Goal: Transaction & Acquisition: Subscribe to service/newsletter

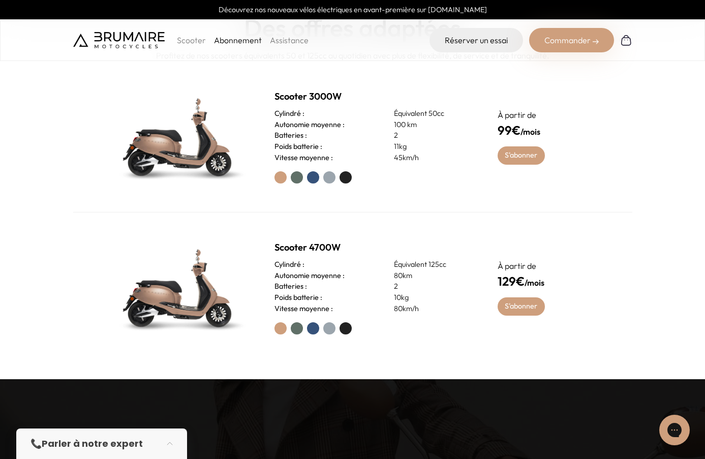
scroll to position [512, 0]
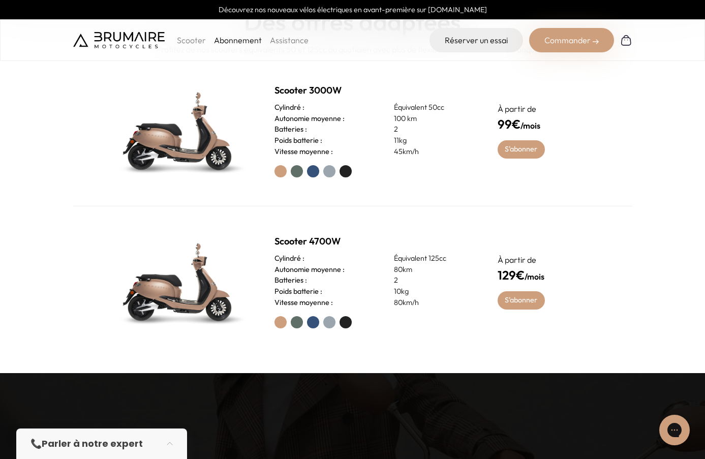
click at [185, 137] on img at bounding box center [179, 131] width 142 height 102
click at [514, 144] on link "S'abonner" at bounding box center [520, 149] width 47 height 18
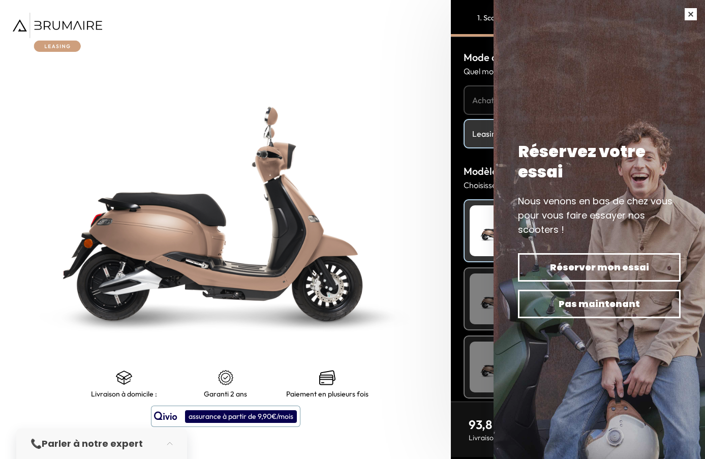
click at [687, 19] on button "button" at bounding box center [690, 14] width 28 height 28
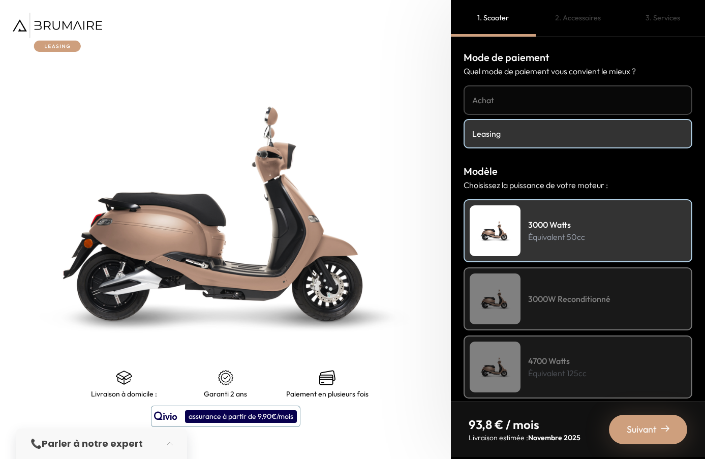
click at [543, 140] on link "Leasing" at bounding box center [577, 133] width 229 height 29
click at [575, 18] on div "2. Accessoires" at bounding box center [577, 18] width 85 height 37
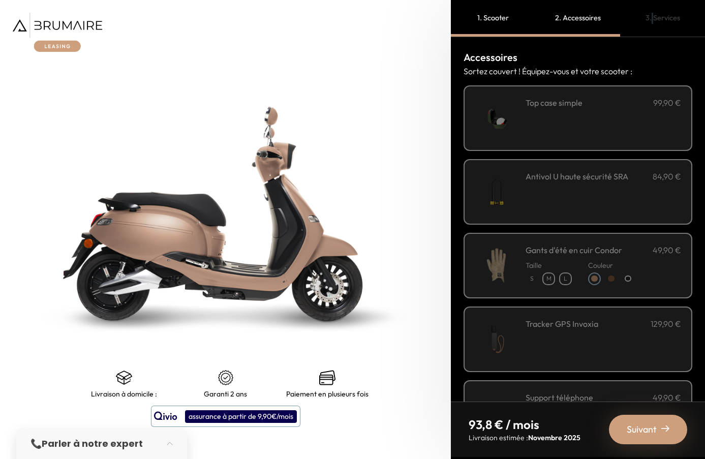
click at [652, 19] on div "3. Services" at bounding box center [662, 18] width 85 height 37
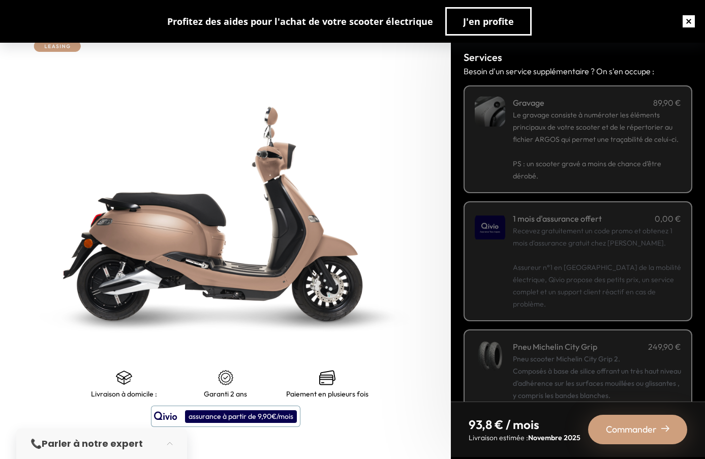
click at [694, 21] on button "button" at bounding box center [688, 21] width 33 height 33
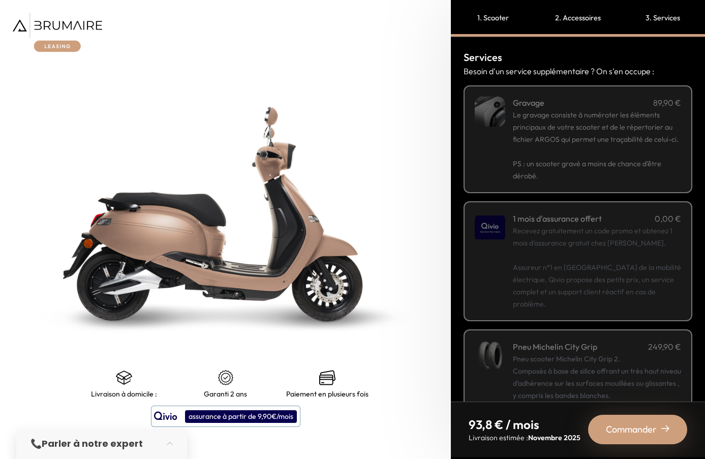
click at [499, 17] on div "1. Scooter" at bounding box center [493, 18] width 85 height 37
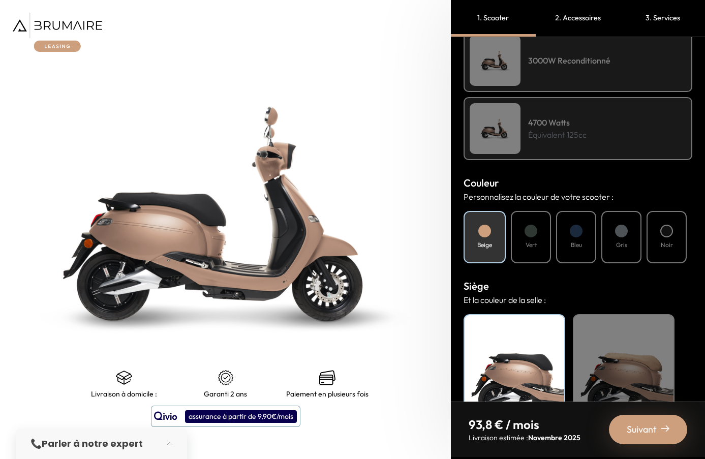
scroll to position [238, 0]
click at [614, 246] on div "Gris" at bounding box center [621, 237] width 40 height 52
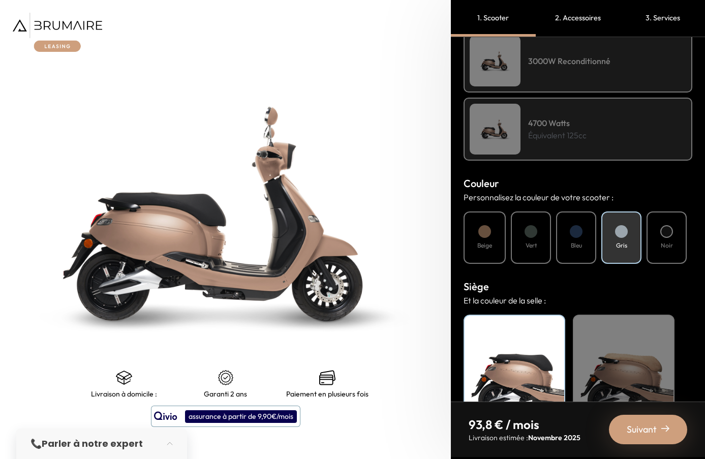
click at [537, 247] on div "Vert" at bounding box center [531, 237] width 40 height 52
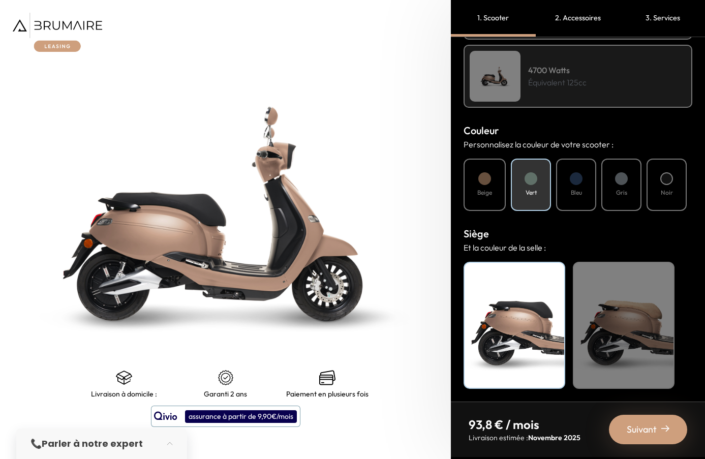
scroll to position [291, 0]
click at [642, 313] on div "Beige" at bounding box center [624, 325] width 102 height 127
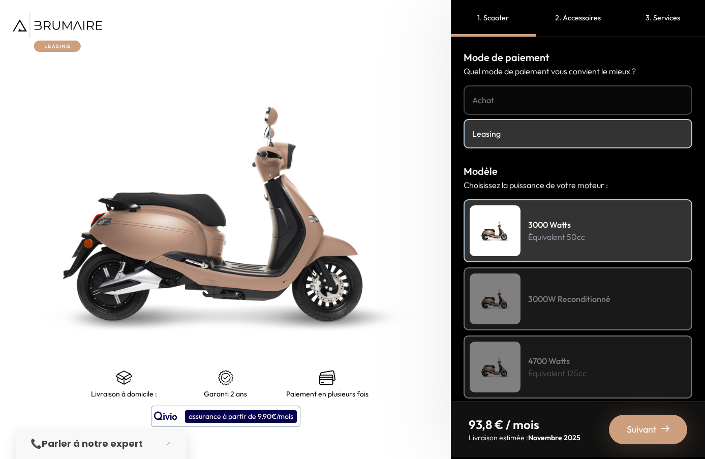
scroll to position [0, 0]
click at [522, 100] on h4 "Achat" at bounding box center [577, 100] width 211 height 12
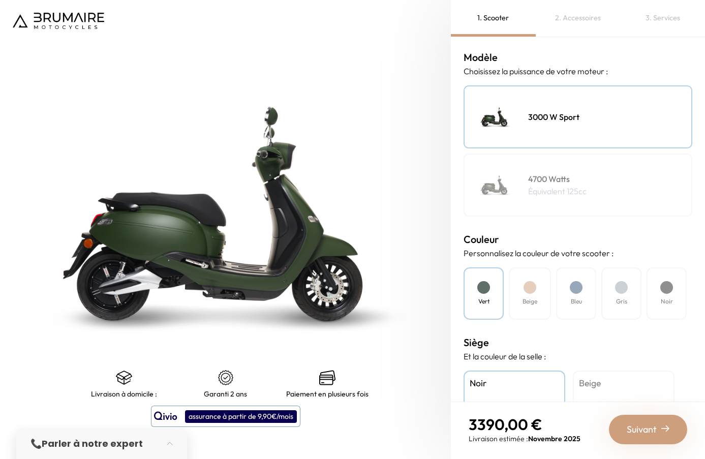
scroll to position [120, 0]
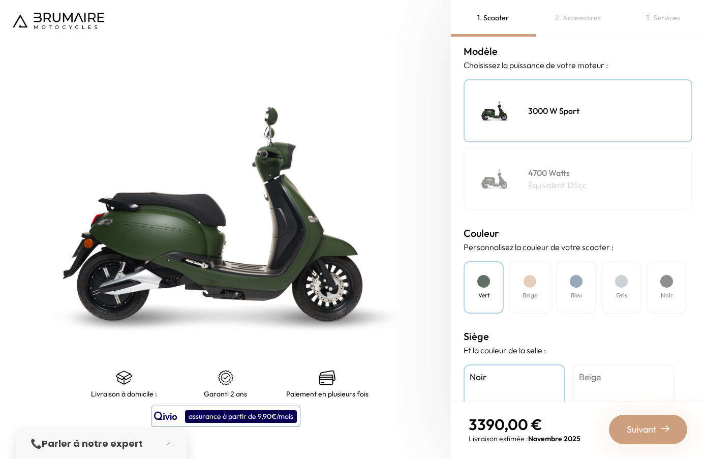
click at [536, 301] on div "Beige" at bounding box center [530, 287] width 42 height 52
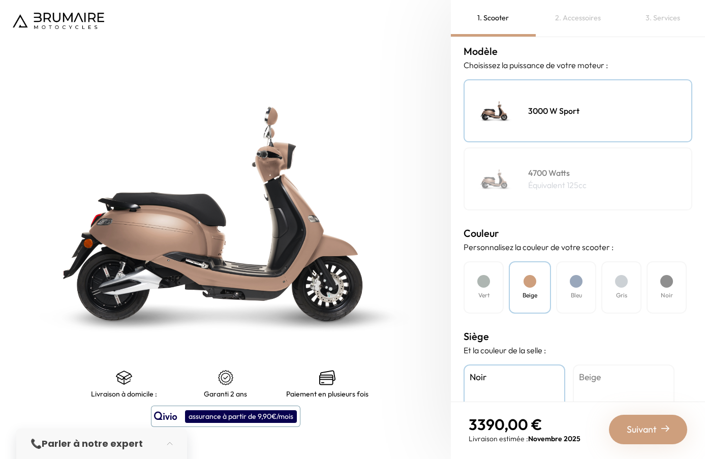
click at [575, 294] on h4 "Bleu" at bounding box center [576, 295] width 11 height 9
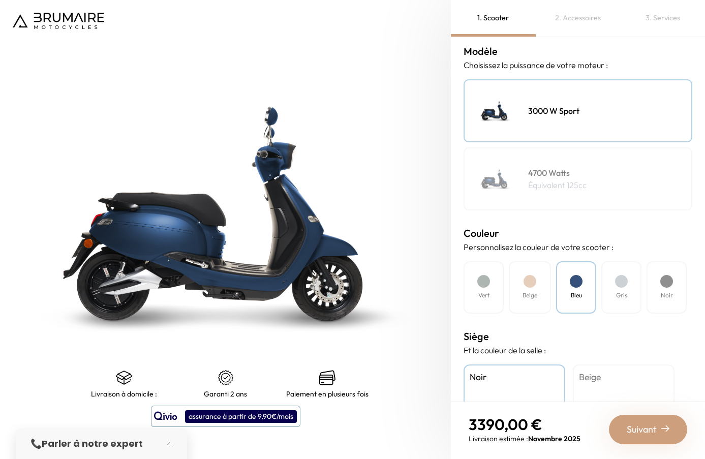
click at [622, 286] on div at bounding box center [621, 281] width 13 height 13
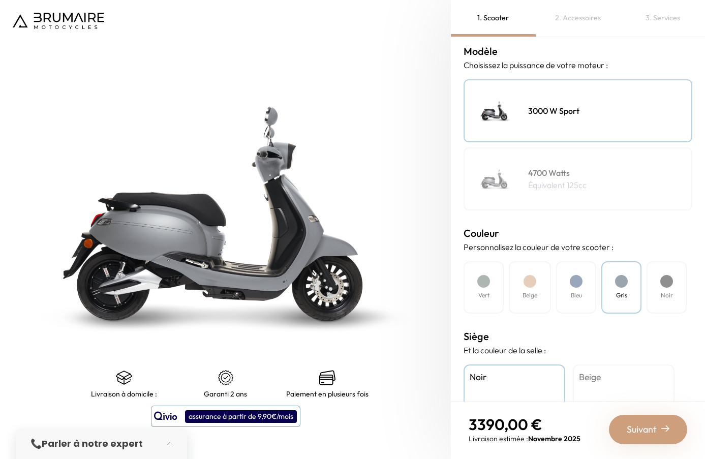
click at [677, 280] on div "Noir" at bounding box center [666, 287] width 40 height 52
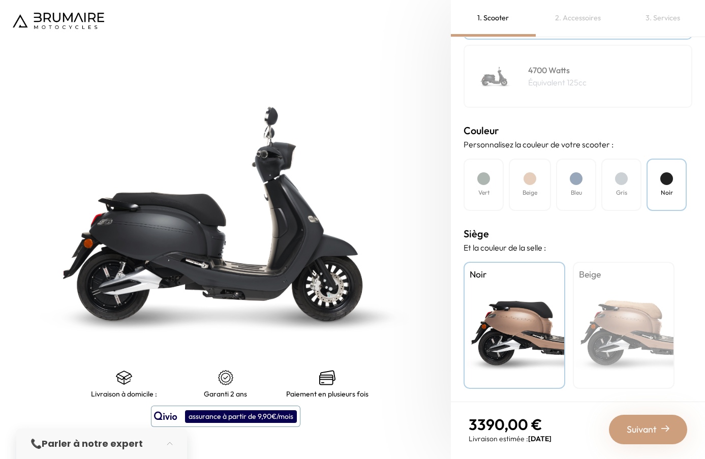
scroll to position [223, 0]
click at [609, 352] on div "Beige" at bounding box center [624, 325] width 102 height 127
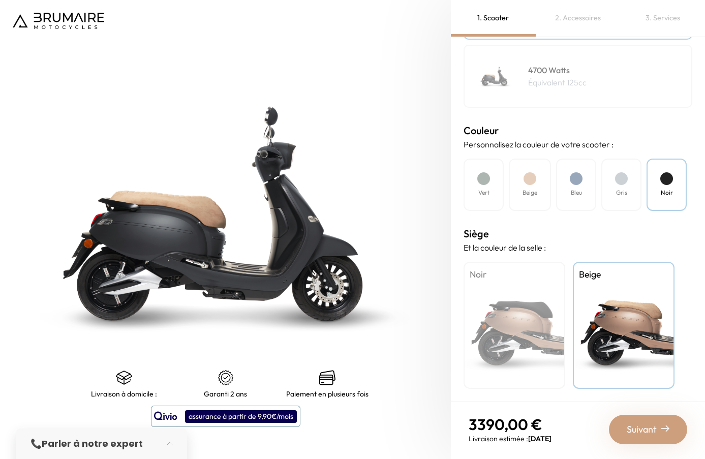
click at [533, 182] on div at bounding box center [529, 178] width 13 height 13
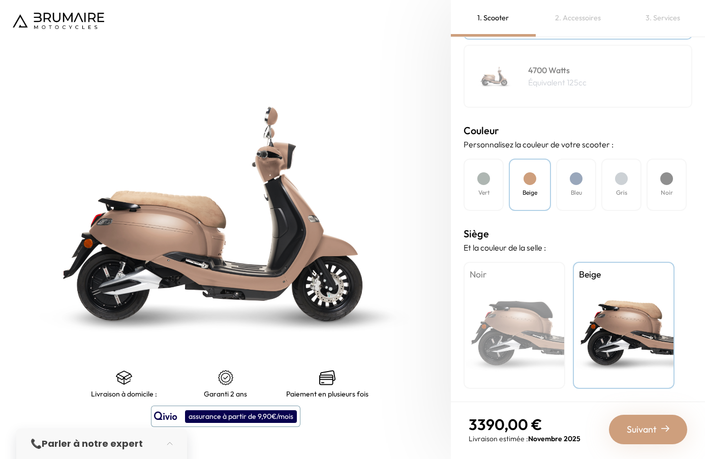
click at [482, 186] on div "Vert" at bounding box center [483, 185] width 40 height 52
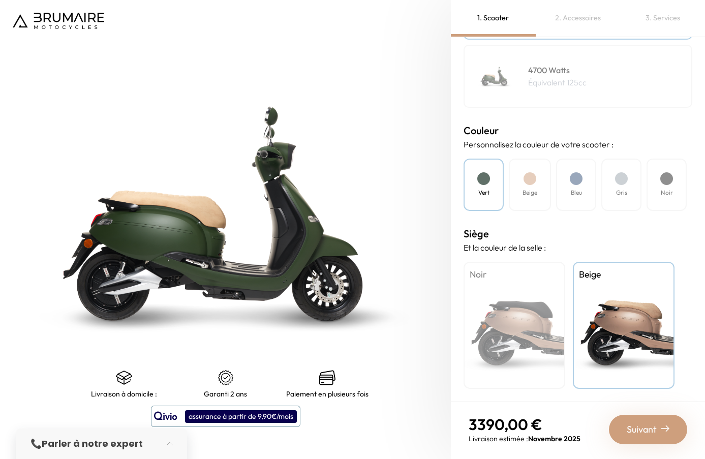
click at [517, 300] on div "Noir" at bounding box center [514, 325] width 102 height 127
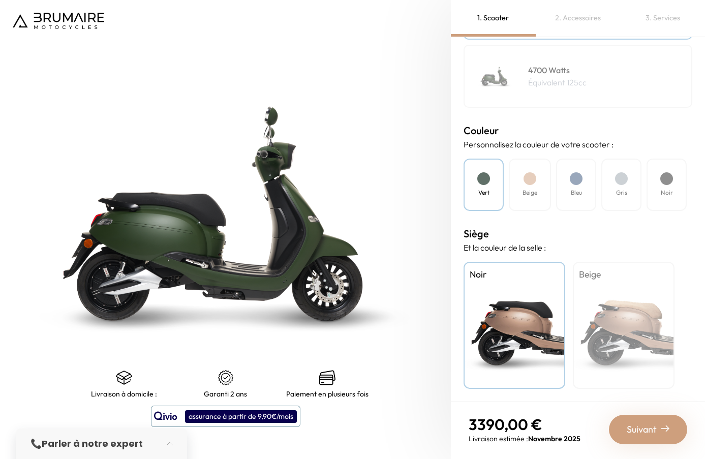
click at [522, 182] on div "Beige" at bounding box center [530, 185] width 42 height 52
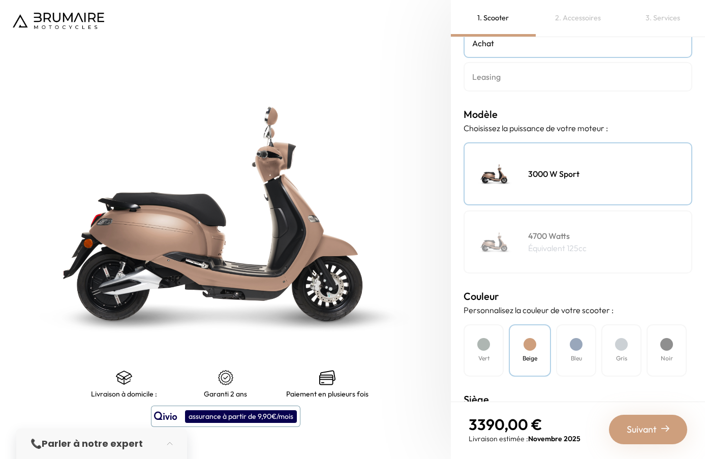
scroll to position [0, 0]
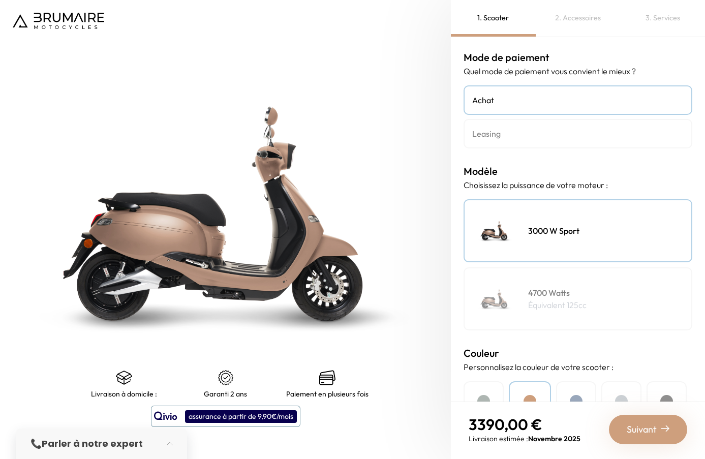
click at [540, 131] on h4 "Leasing" at bounding box center [577, 134] width 211 height 12
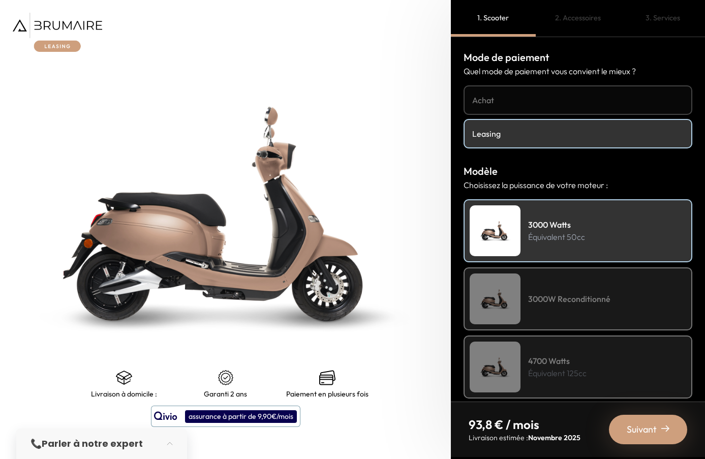
click at [554, 307] on div "3000W Reconditionné" at bounding box center [577, 298] width 229 height 63
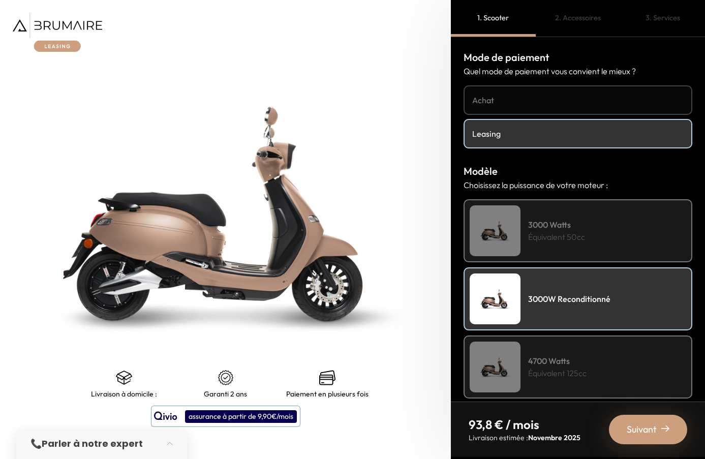
click at [545, 246] on div "3000 Watts Équivalent 50cc" at bounding box center [577, 230] width 229 height 63
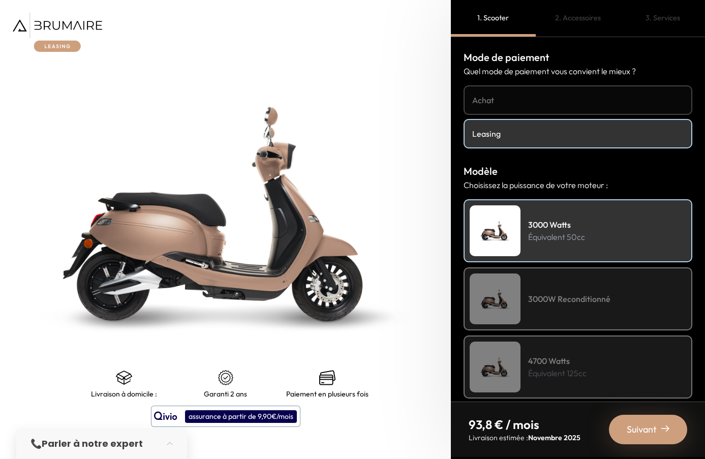
click at [547, 361] on h4 "4700 Watts" at bounding box center [557, 361] width 58 height 12
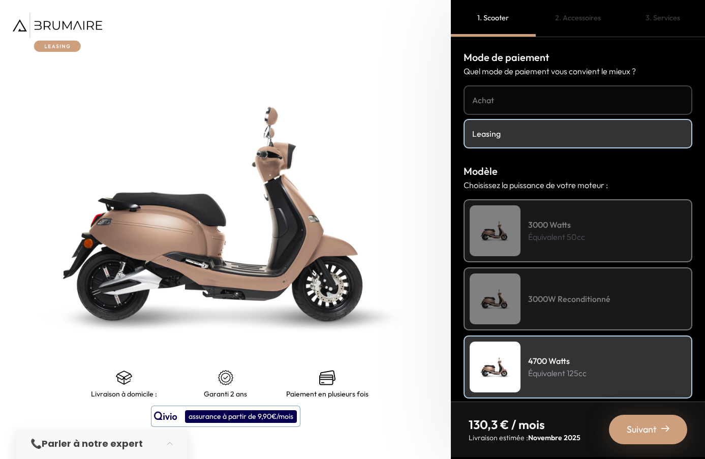
click at [551, 290] on div "3000W Reconditionné" at bounding box center [577, 298] width 229 height 63
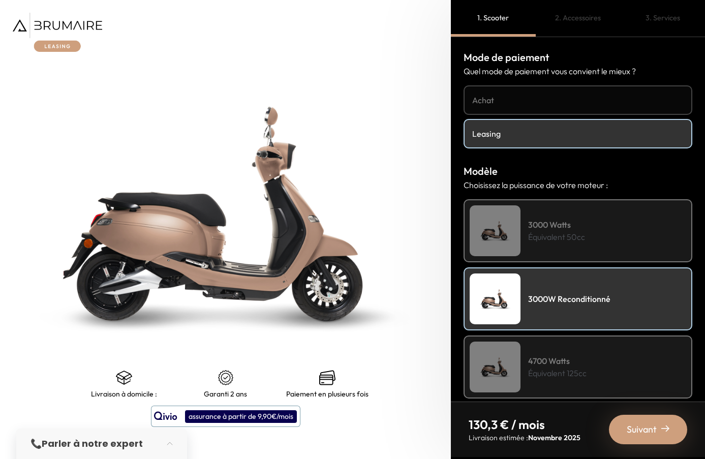
click at [532, 368] on p "Équivalent 125cc" at bounding box center [557, 373] width 58 height 12
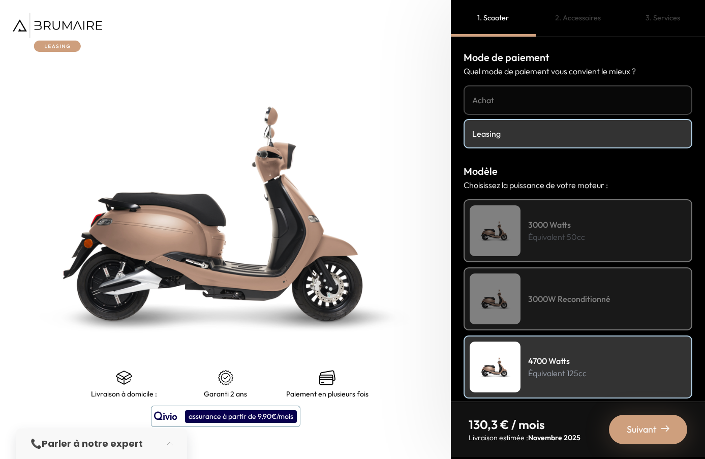
click at [553, 223] on h4 "3000 Watts" at bounding box center [556, 224] width 57 height 12
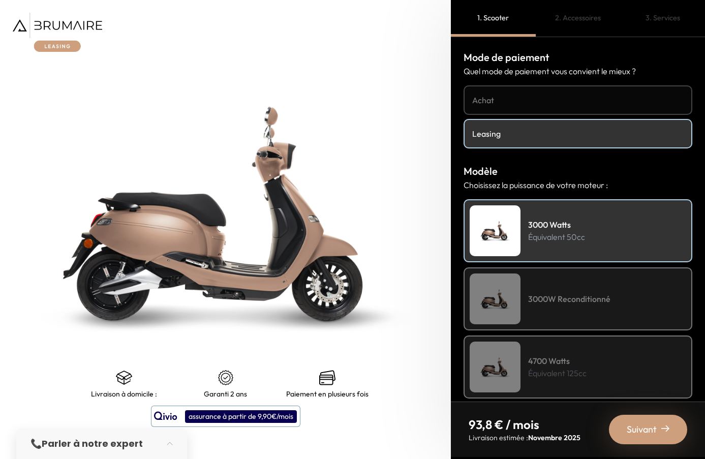
click at [552, 380] on div "4700 Watts Équivalent 125cc" at bounding box center [577, 366] width 229 height 63
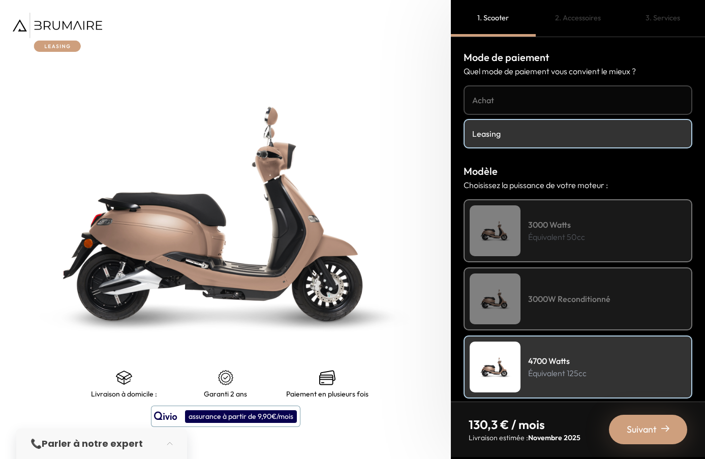
click at [548, 307] on div "3000W Reconditionné" at bounding box center [577, 298] width 229 height 63
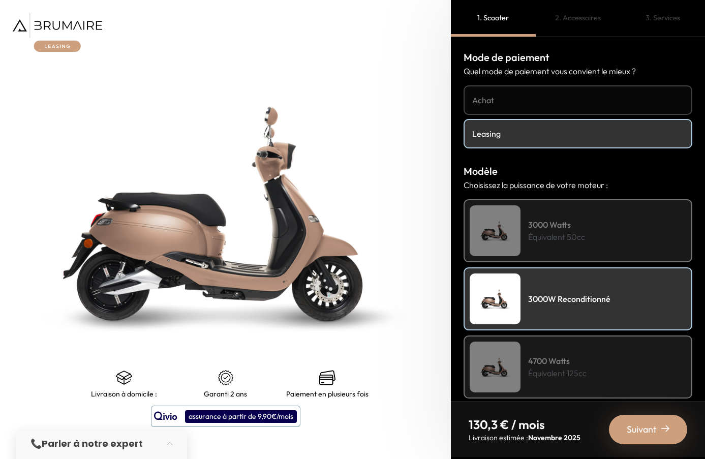
click at [546, 225] on h4 "3000 Watts" at bounding box center [556, 224] width 57 height 12
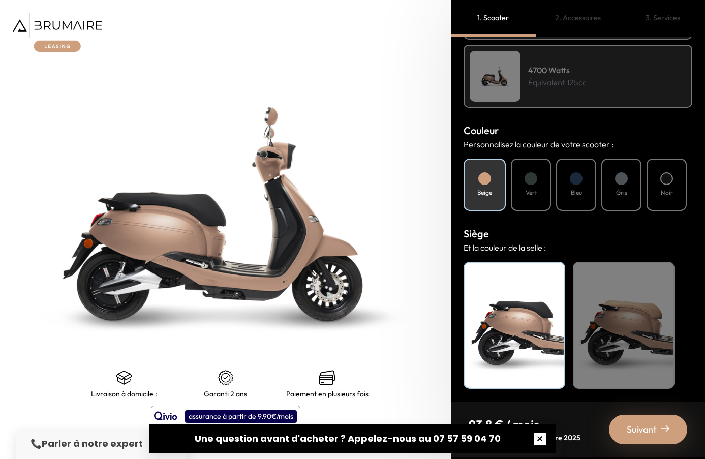
click at [540, 437] on button "button" at bounding box center [539, 438] width 33 height 33
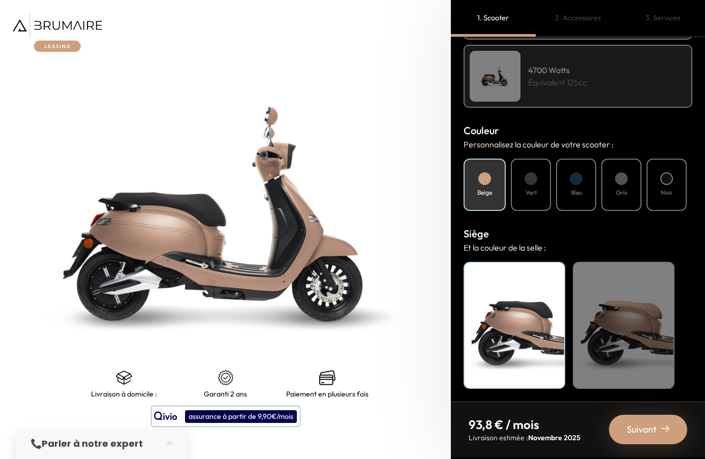
scroll to position [291, 0]
click at [617, 196] on h4 "Gris" at bounding box center [621, 192] width 11 height 9
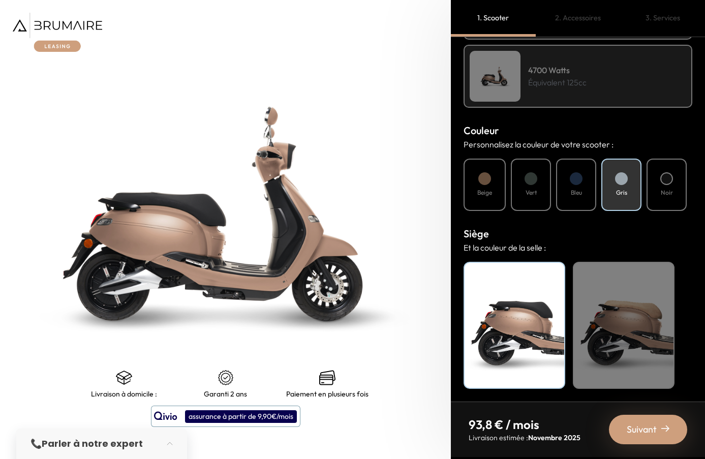
click at [572, 192] on h4 "Bleu" at bounding box center [576, 192] width 11 height 9
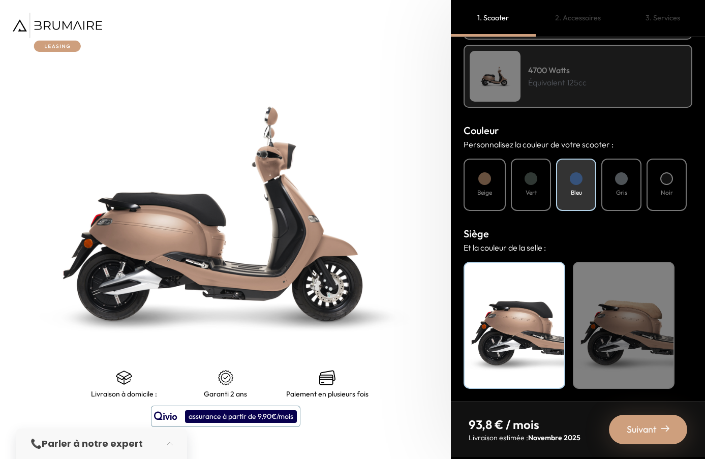
click at [528, 191] on h4 "Vert" at bounding box center [530, 192] width 11 height 9
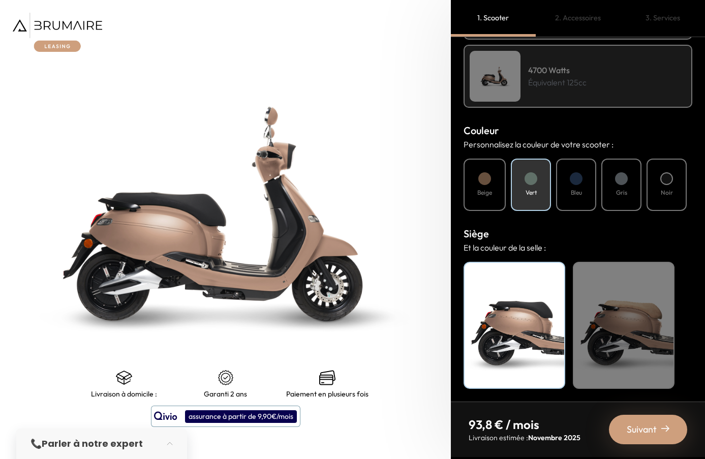
click at [472, 192] on div "Beige" at bounding box center [484, 185] width 42 height 52
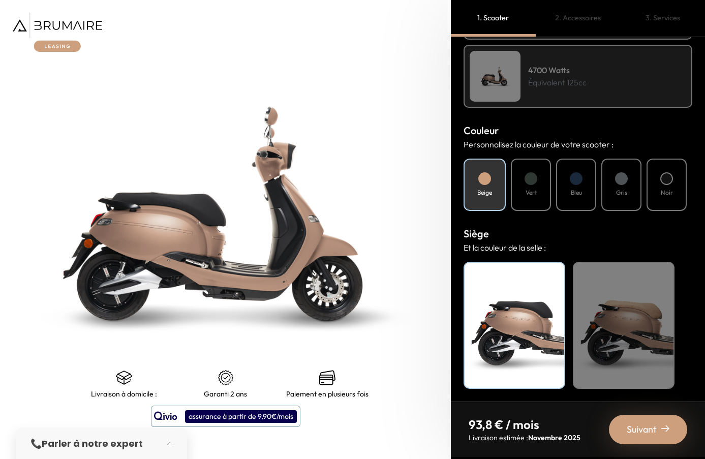
click at [643, 427] on span "Suivant" at bounding box center [641, 429] width 30 height 14
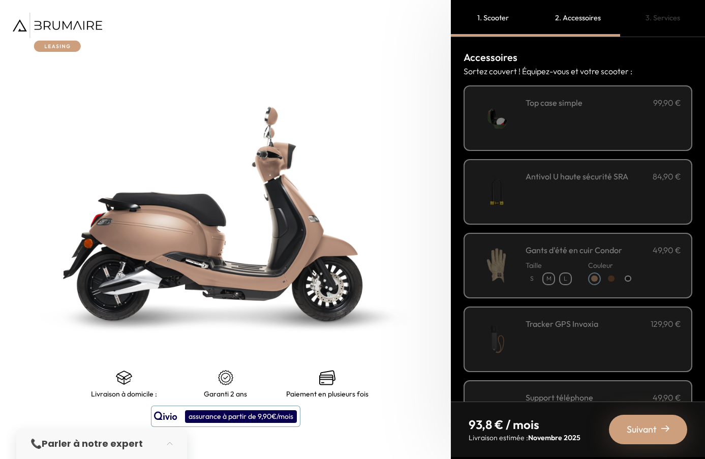
click at [553, 197] on div "Antivol U haute sécurité SRA 84,90 €" at bounding box center [577, 192] width 229 height 66
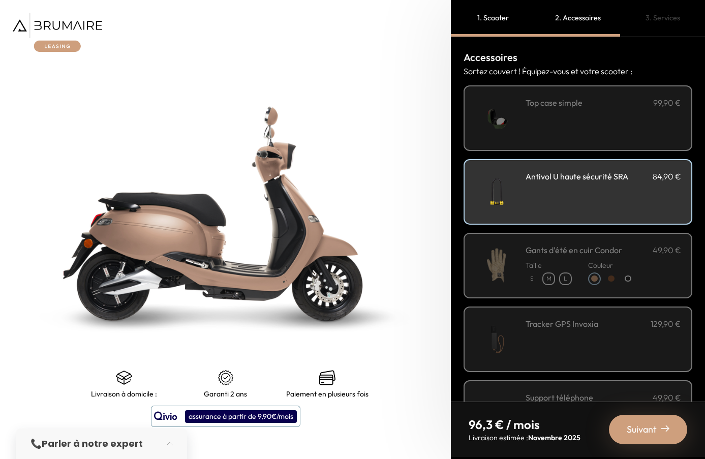
click at [518, 260] on img at bounding box center [496, 265] width 43 height 43
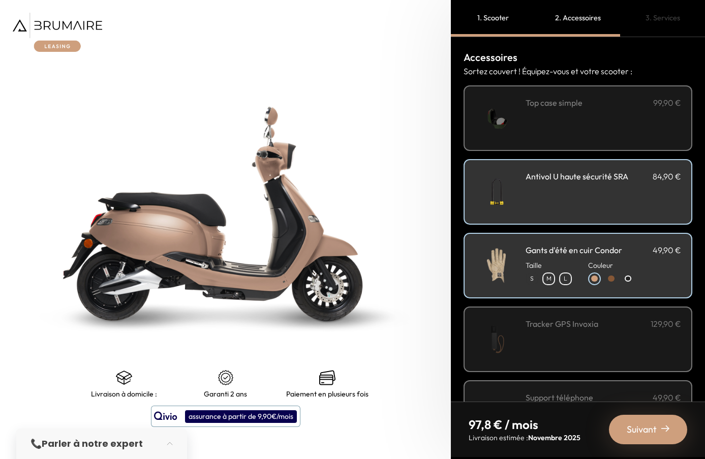
click at [518, 260] on img at bounding box center [496, 265] width 43 height 43
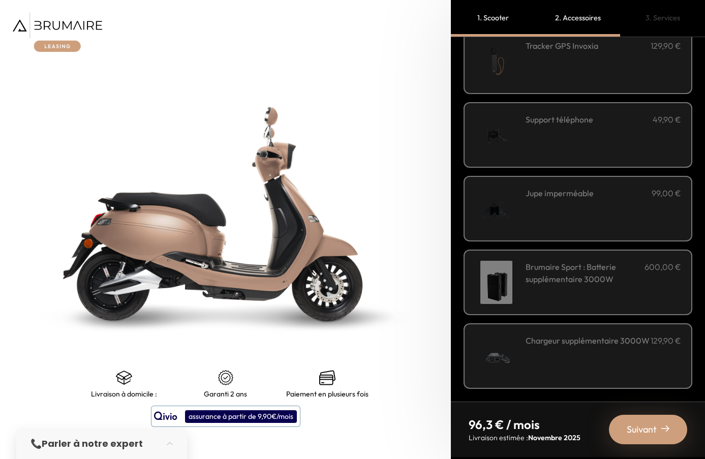
scroll to position [278, 0]
click at [518, 127] on img at bounding box center [496, 134] width 43 height 43
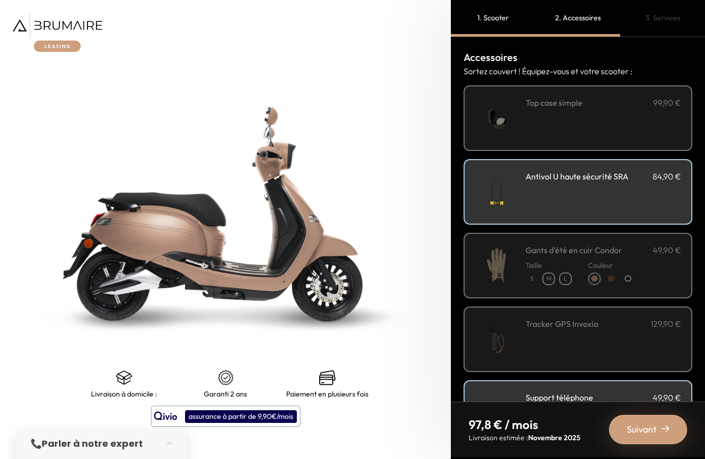
scroll to position [0, 0]
click at [609, 124] on div "**********" at bounding box center [602, 118] width 155 height 43
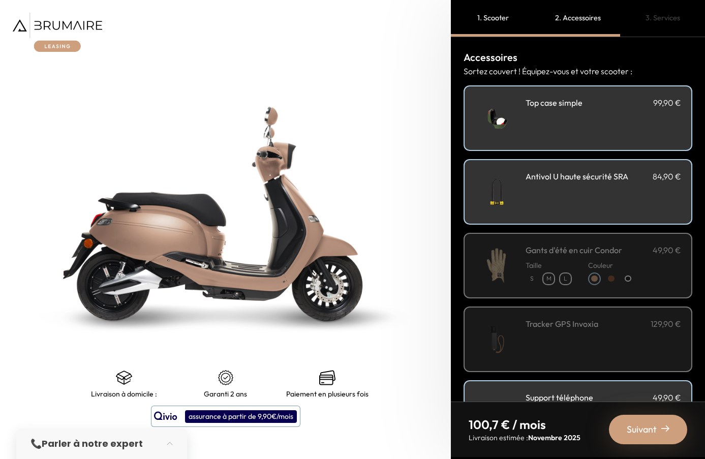
click at [607, 124] on div "**********" at bounding box center [602, 118] width 155 height 43
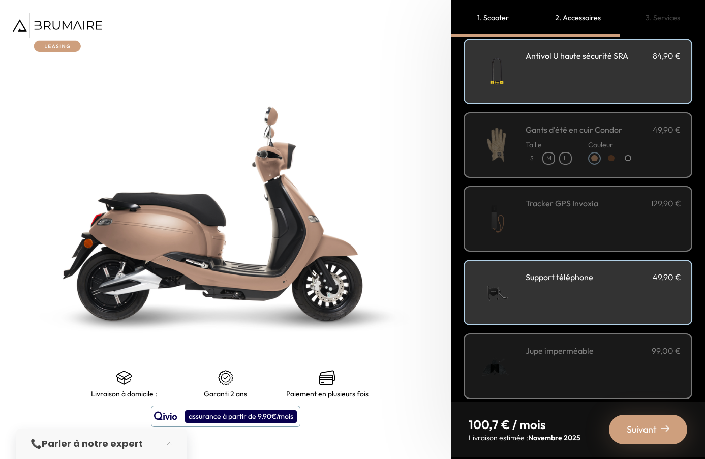
scroll to position [125, 0]
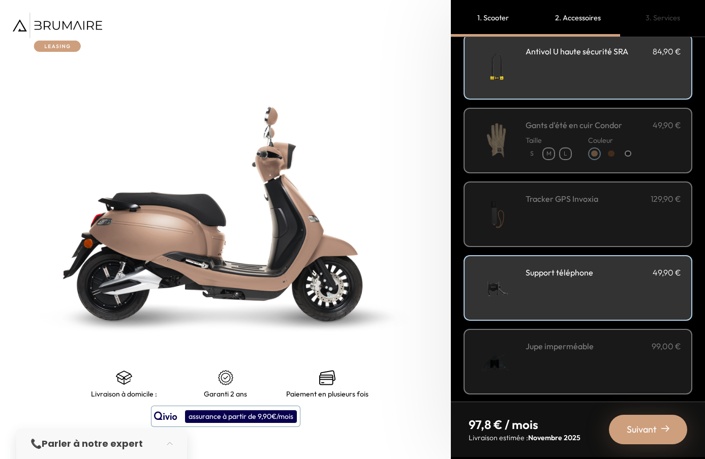
click at [637, 438] on div "Suivant" at bounding box center [648, 429] width 78 height 29
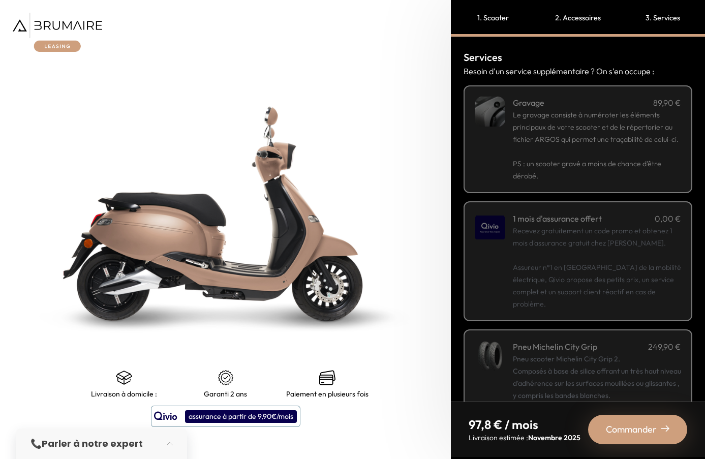
click at [599, 135] on span "Le gravage consiste à numéroter les éléments principaux de votre scooter et de …" at bounding box center [596, 127] width 166 height 34
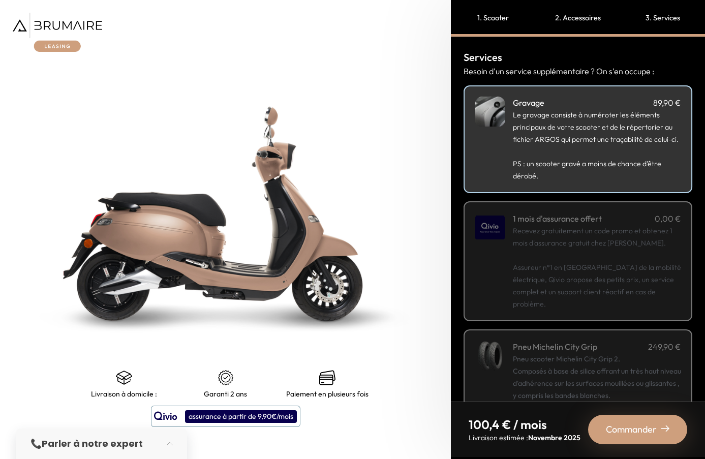
click at [583, 245] on p "Recevez gratuitement un code promo et obtenez 1 mois d'assurance gratuit chez […" at bounding box center [597, 267] width 168 height 85
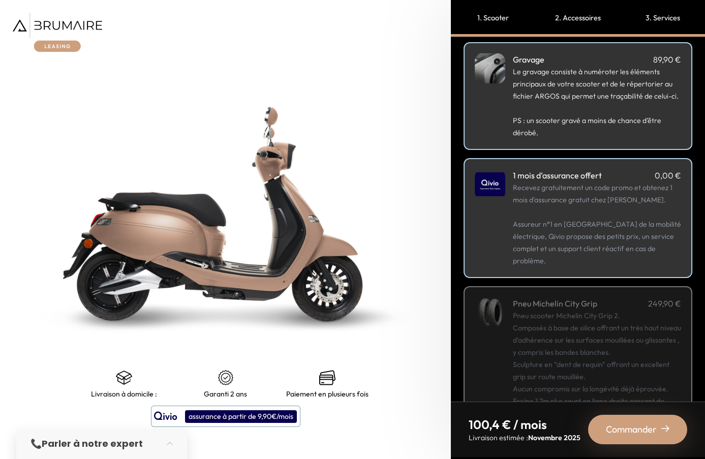
scroll to position [44, 0]
click at [603, 426] on div "Commander" at bounding box center [637, 429] width 99 height 29
